Goal: Task Accomplishment & Management: Complete application form

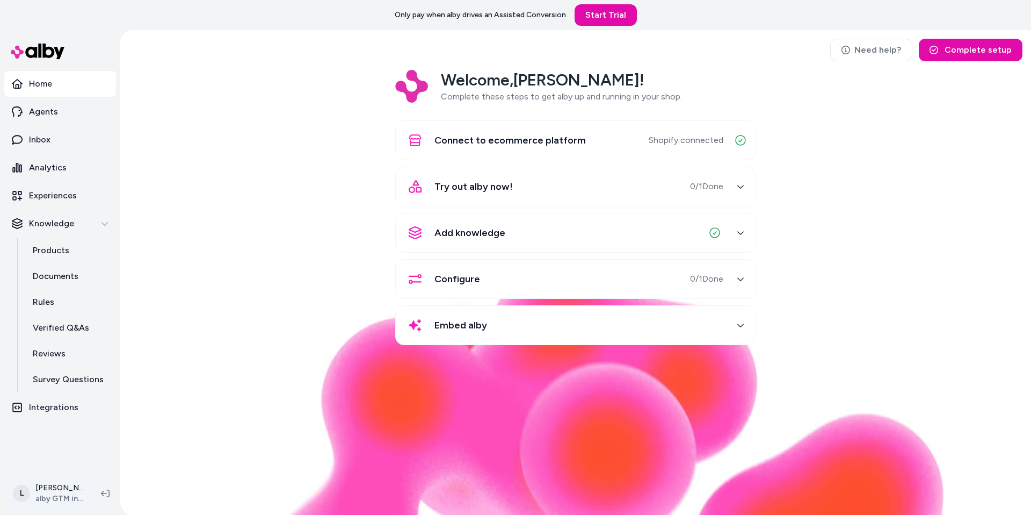
click at [53, 495] on html "Only pay when alby drives an Assisted Conversion Start Trial Home Agents Inbox …" at bounding box center [515, 257] width 1031 height 515
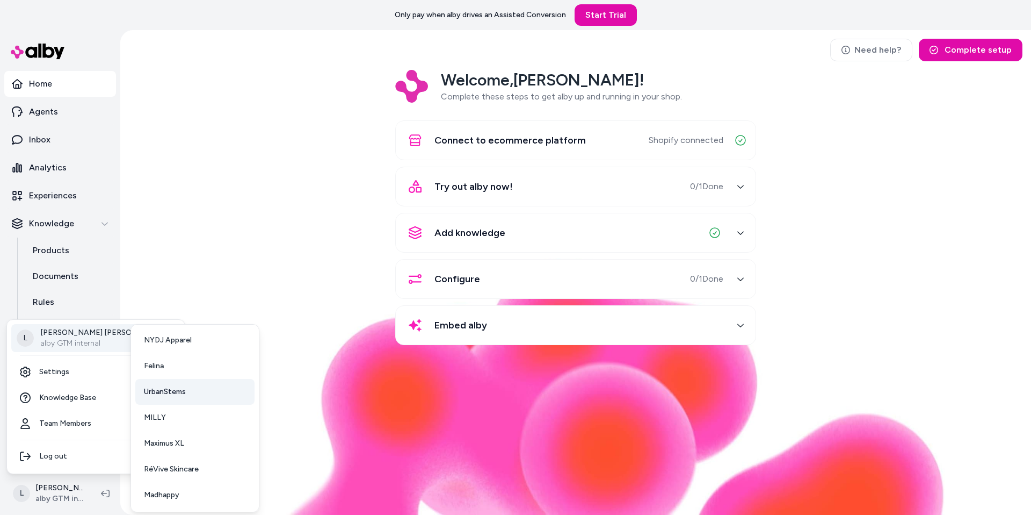
scroll to position [28, 0]
click at [179, 468] on span "RéVive Skincare" at bounding box center [171, 468] width 55 height 11
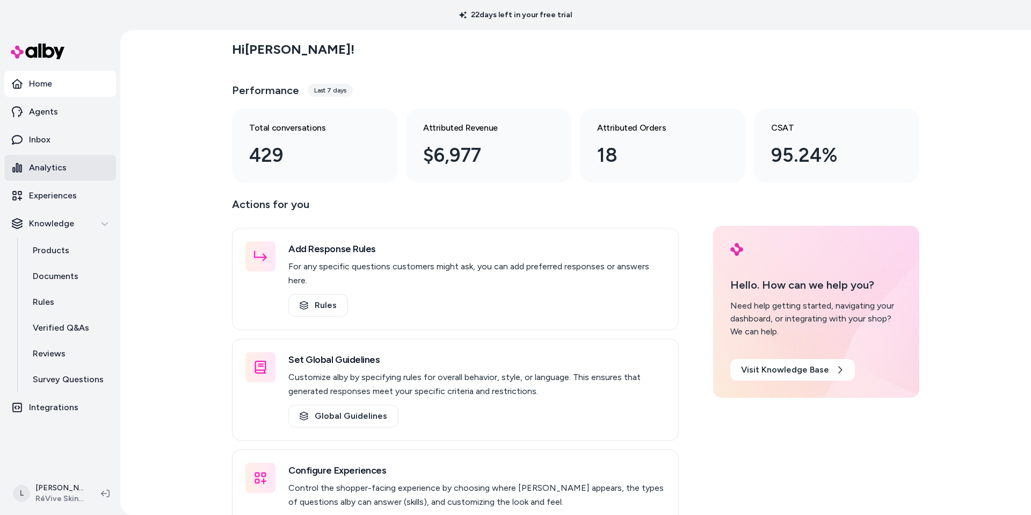
click at [53, 165] on p "Analytics" at bounding box center [48, 167] width 38 height 13
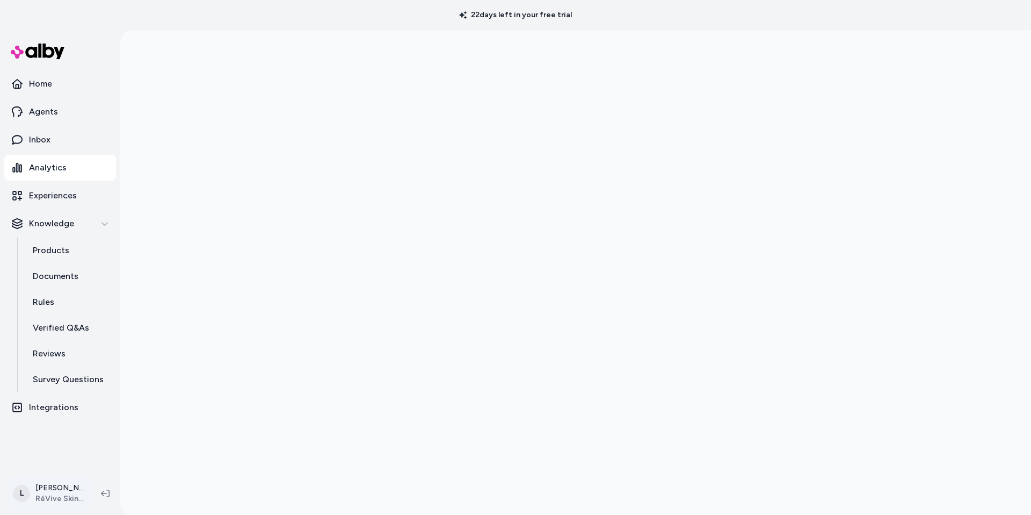
click at [56, 487] on html "22 days left in your free trial Home Agents Inbox Analytics Experiences Knowled…" at bounding box center [515, 257] width 1031 height 515
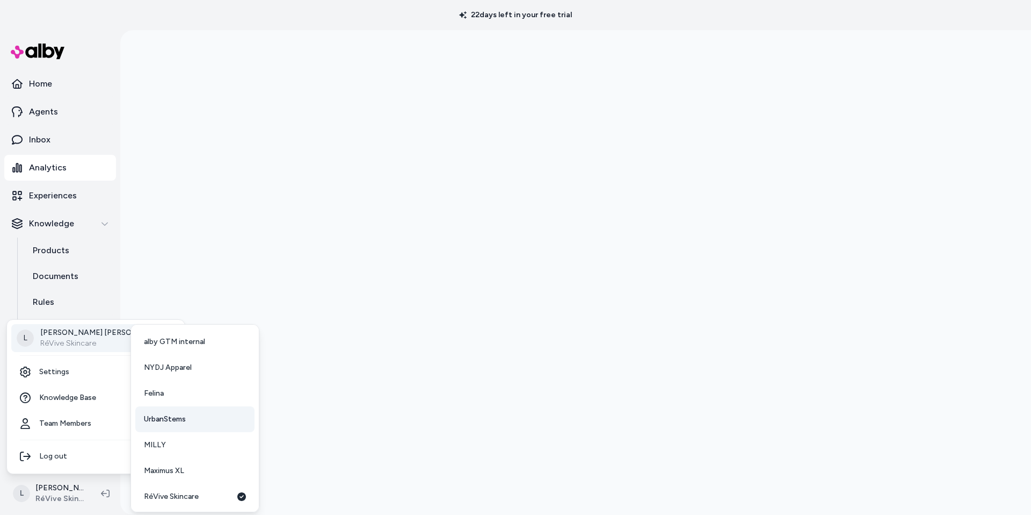
click at [176, 421] on span "UrbanStems" at bounding box center [165, 419] width 42 height 11
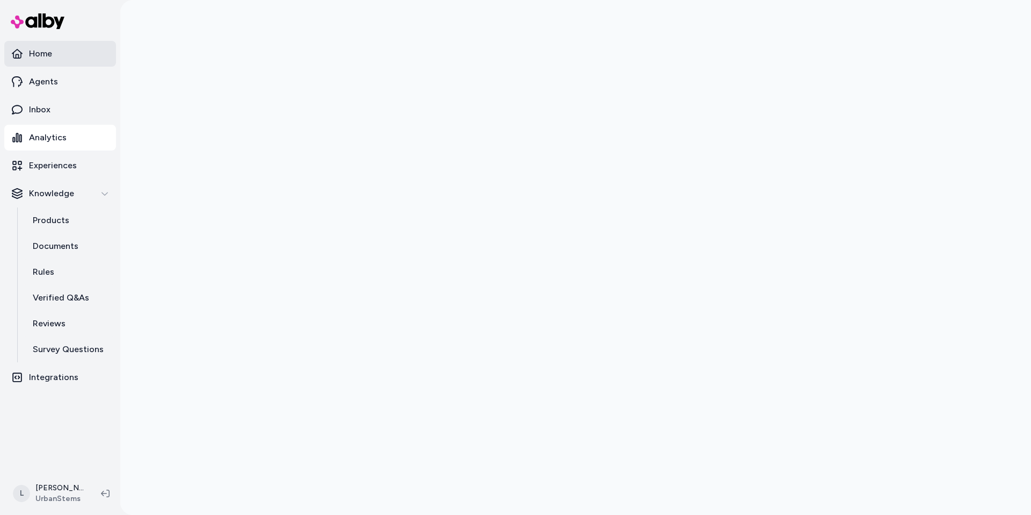
click at [41, 44] on link "Home" at bounding box center [60, 54] width 112 height 26
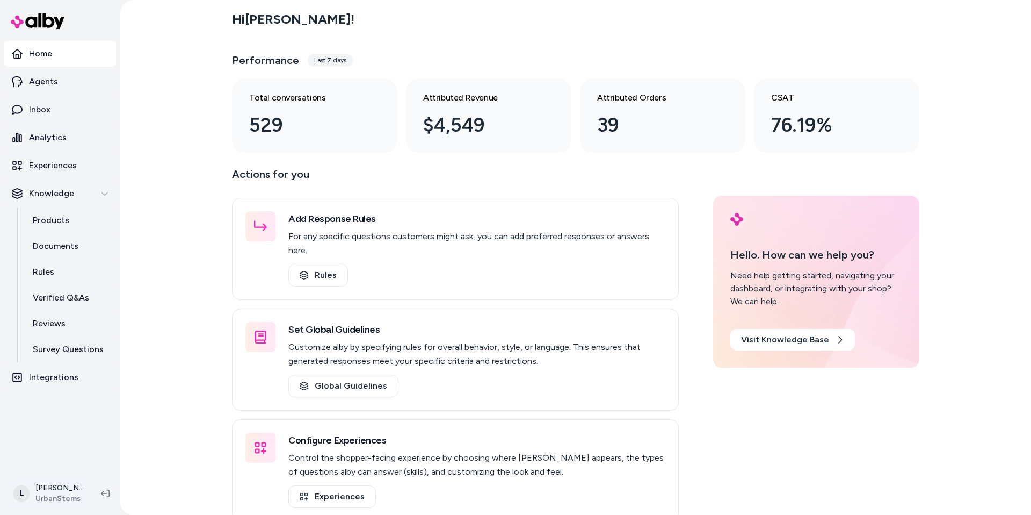
click at [46, 484] on html "Home Agents Inbox Analytics Experiences Knowledge Products Documents Rules Veri…" at bounding box center [515, 257] width 1031 height 515
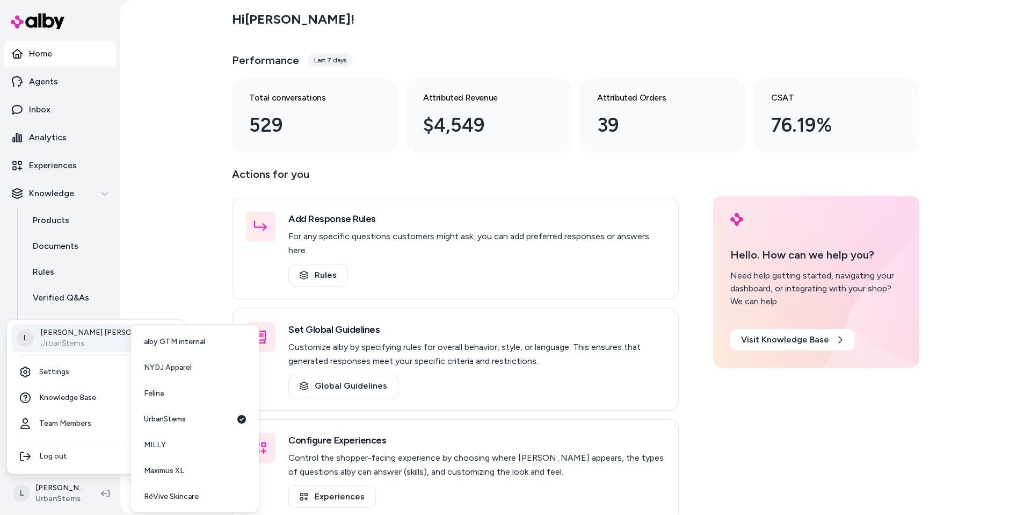
click at [153, 153] on html "Home Agents Inbox Analytics Experiences Knowledge Products Documents Rules Veri…" at bounding box center [515, 257] width 1031 height 515
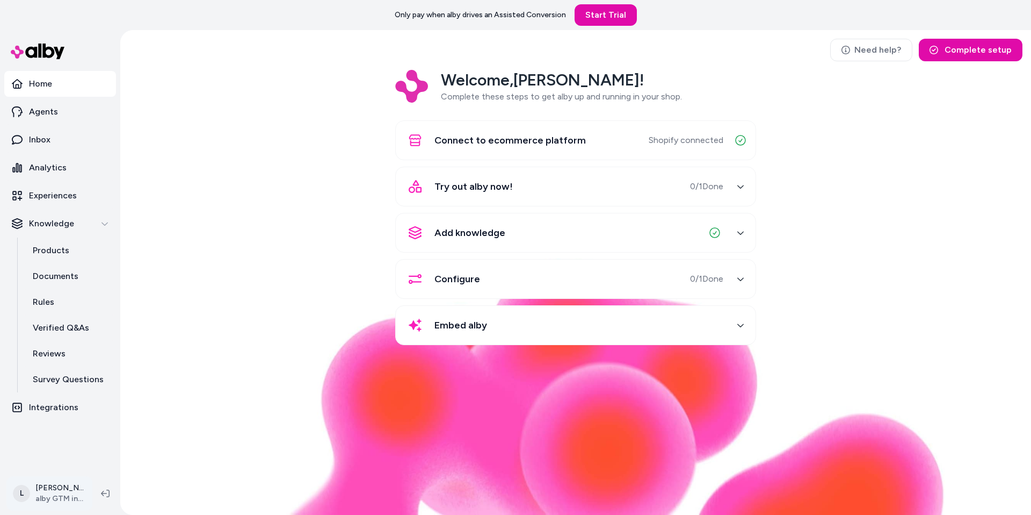
click at [59, 503] on html "Only pay when alby drives an Assisted Conversion Start Trial Home Agents Inbox …" at bounding box center [515, 257] width 1031 height 515
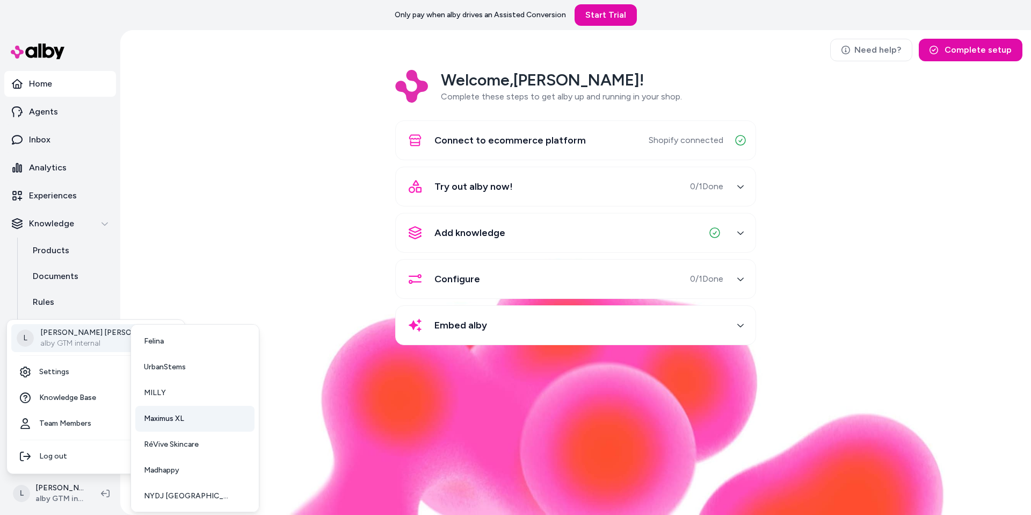
scroll to position [54, 0]
click at [158, 489] on span "NYDJ [GEOGRAPHIC_DATA]" at bounding box center [188, 494] width 88 height 11
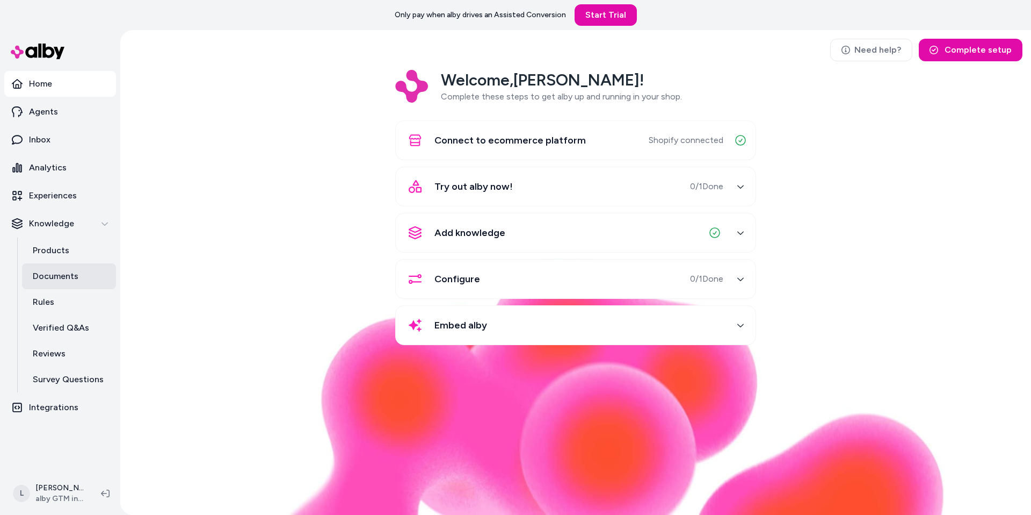
click at [51, 278] on p "Documents" at bounding box center [56, 276] width 46 height 13
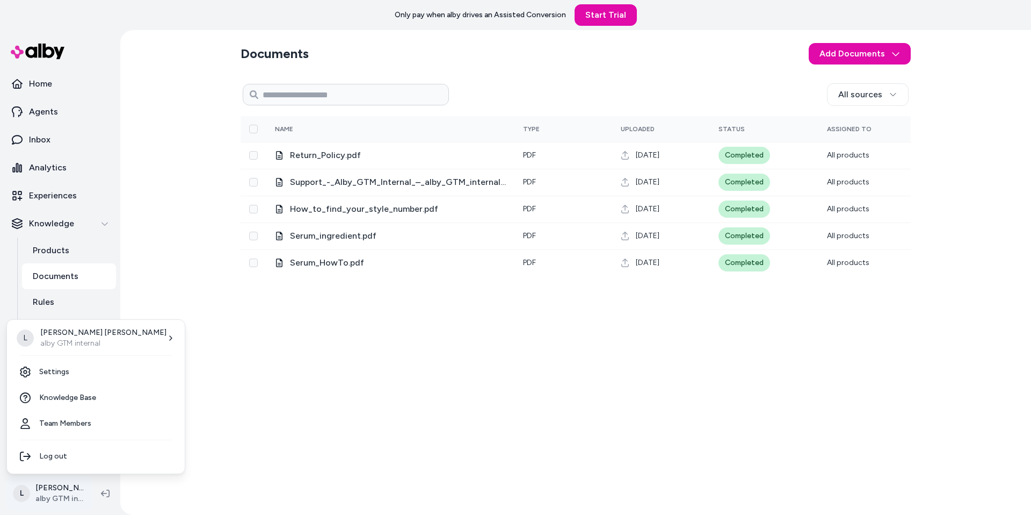
click at [63, 491] on html "Only pay when [PERSON_NAME] drives an Assisted Conversion Start Trial Home Agen…" at bounding box center [515, 257] width 1031 height 515
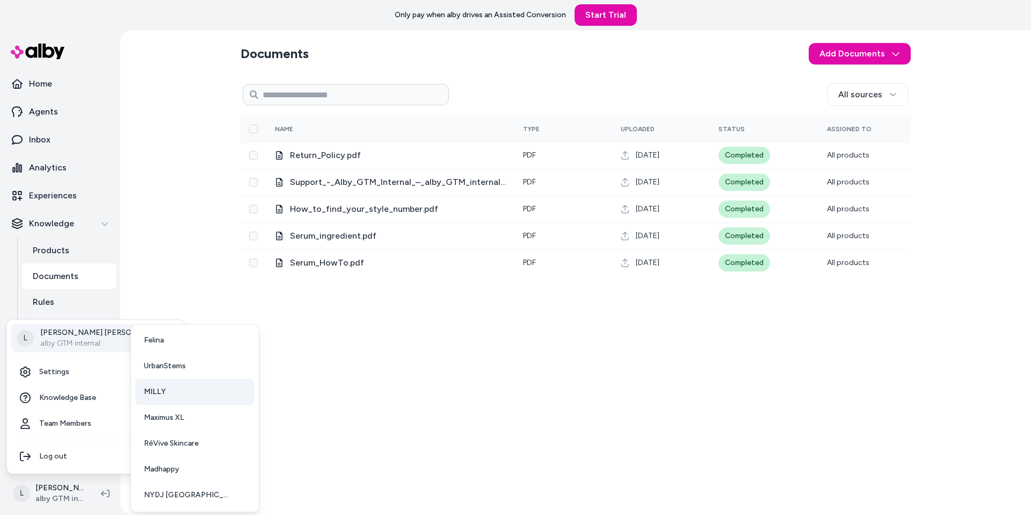
scroll to position [54, 0]
click at [169, 503] on link "NYDJ [GEOGRAPHIC_DATA]" at bounding box center [194, 494] width 119 height 26
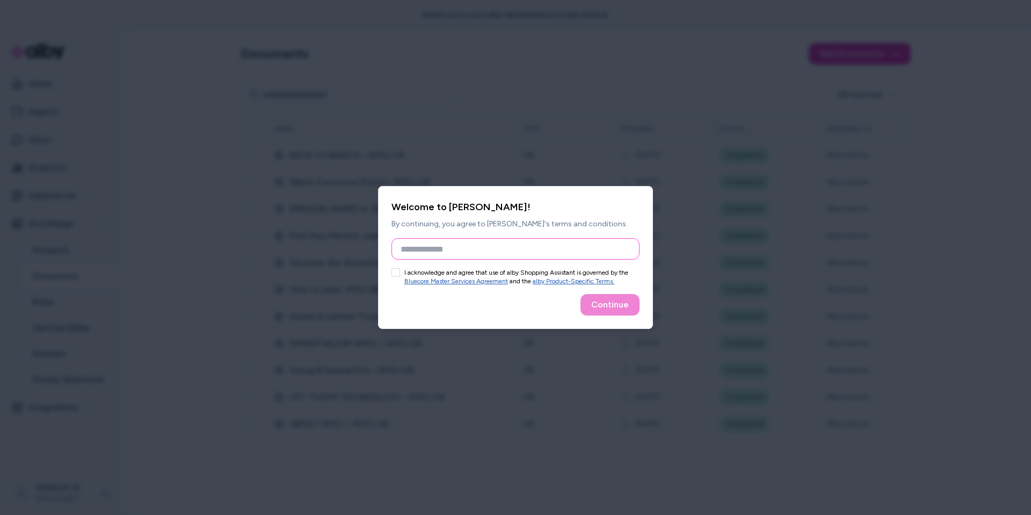
click at [419, 240] on input "Full Name" at bounding box center [516, 248] width 248 height 21
type input "**********"
click at [392, 272] on button "I acknowledge and agree that use of alby Shopping Assistant is governed by the …" at bounding box center [396, 272] width 9 height 9
click at [604, 305] on button "Continue" at bounding box center [610, 304] width 59 height 21
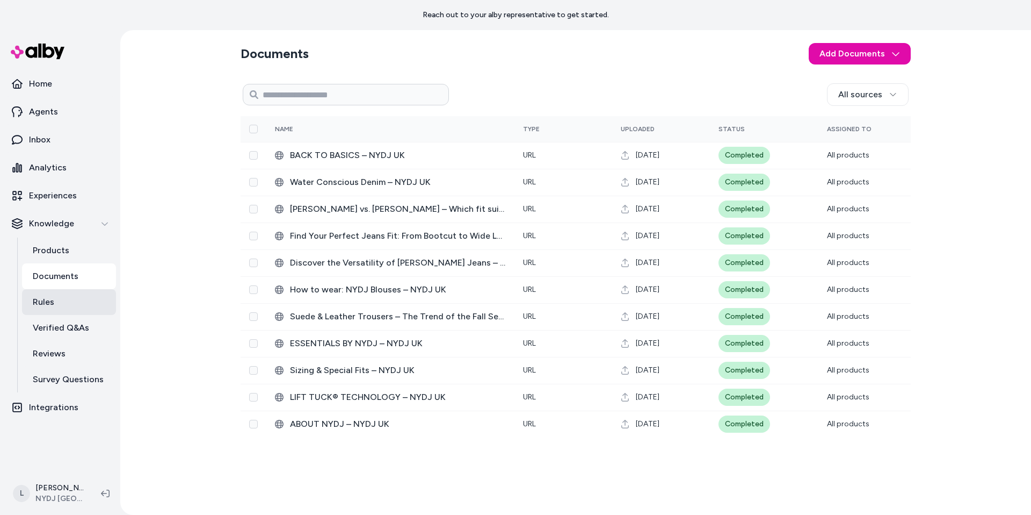
click at [54, 294] on link "Rules" at bounding box center [69, 302] width 94 height 26
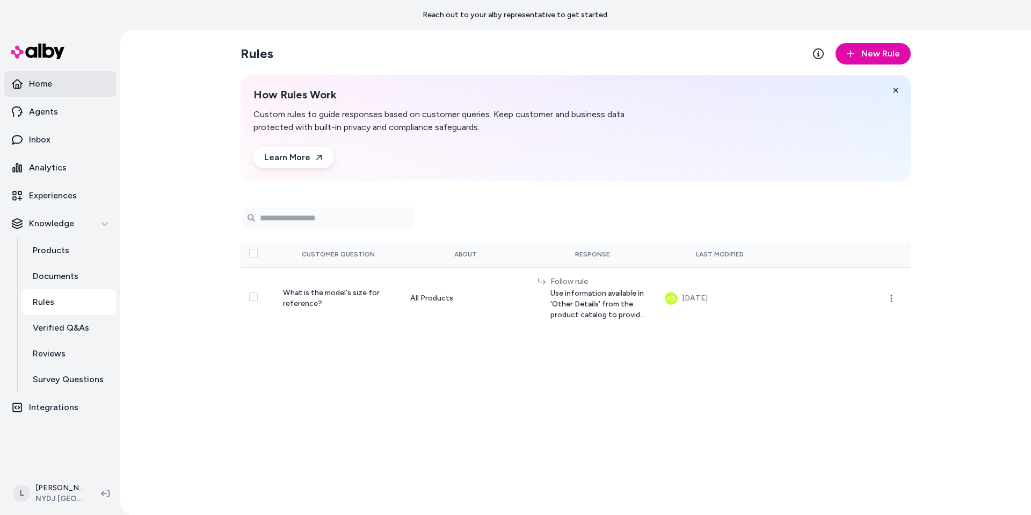
click at [44, 82] on p "Home" at bounding box center [40, 83] width 23 height 13
